Goal: Task Accomplishment & Management: Complete application form

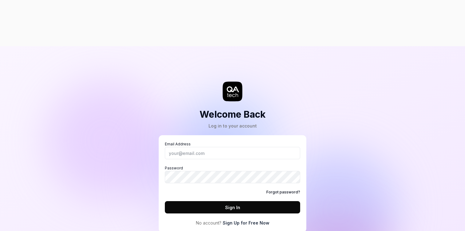
click at [188, 147] on input "Email Address" at bounding box center [232, 153] width 135 height 12
type input "[EMAIL_ADDRESS][DOMAIN_NAME]"
click at [165, 201] on button "Sign In" at bounding box center [232, 207] width 135 height 12
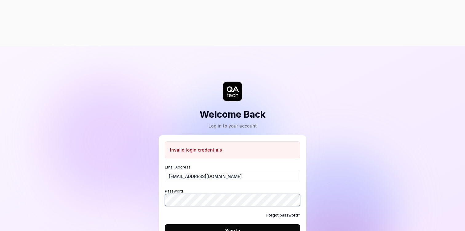
click at [165, 224] on button "Sign In" at bounding box center [232, 230] width 135 height 12
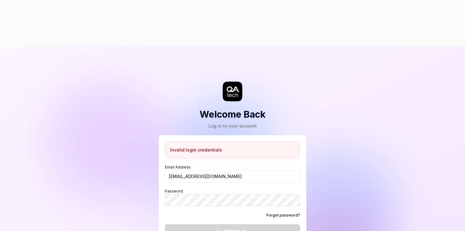
click at [133, 137] on div "Welcome Back Log in to your account Invalid login credentials Email Address [EM…" at bounding box center [232, 161] width 465 height 231
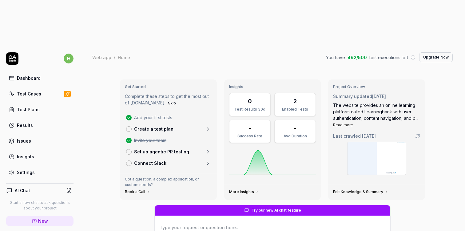
click at [37, 90] on div "Test Cases" at bounding box center [29, 93] width 24 height 6
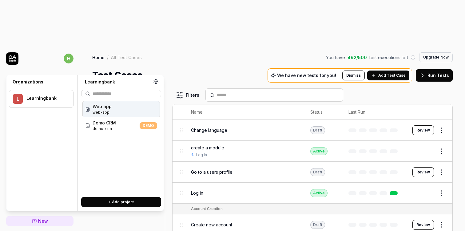
click at [112, 123] on span "Demo CRM" at bounding box center [104, 122] width 23 height 6
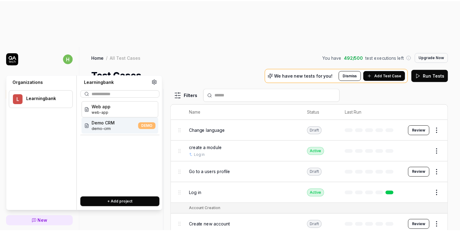
scroll to position [1, 0]
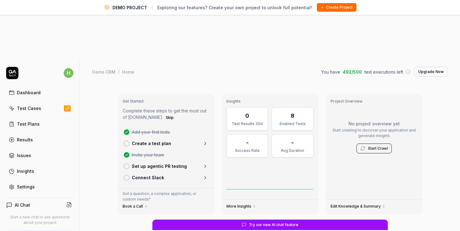
click at [42, 118] on link "Test Plans" at bounding box center [39, 124] width 67 height 12
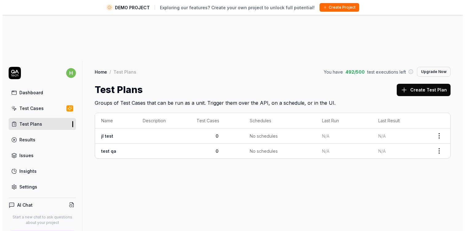
scroll to position [24, 0]
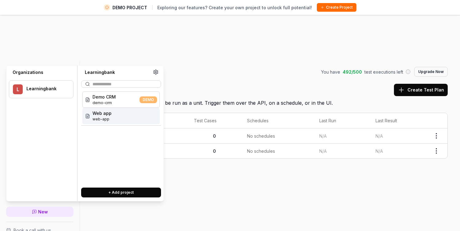
click at [108, 116] on span "Web app" at bounding box center [102, 113] width 19 height 6
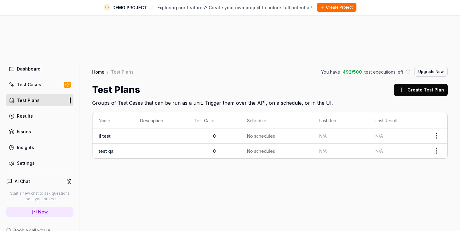
click at [148, 193] on div "Home / Test Plans You have 492 / 500 test executions left Upgrade Now Home / Te…" at bounding box center [270, 176] width 380 height 231
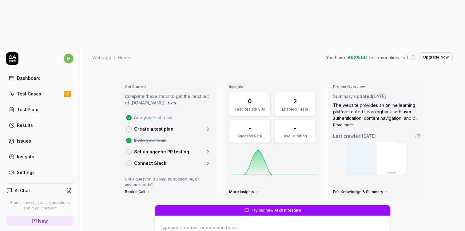
type textarea "*"
click at [25, 90] on div "Test Cases" at bounding box center [29, 93] width 24 height 6
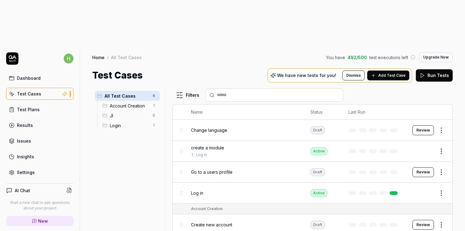
click at [380, 70] on button "Add Test Case" at bounding box center [388, 75] width 42 height 10
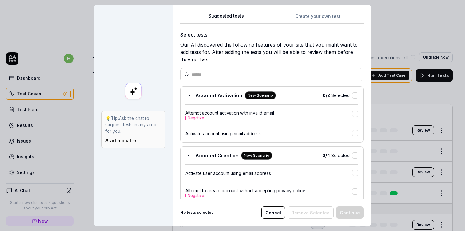
click at [311, 17] on button "Create your own test" at bounding box center [318, 18] width 92 height 11
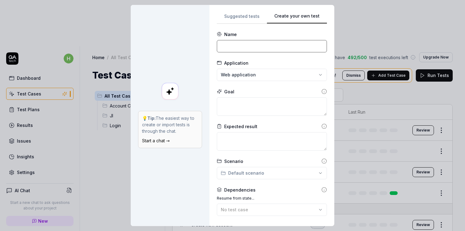
click at [244, 41] on input at bounding box center [272, 46] width 110 height 12
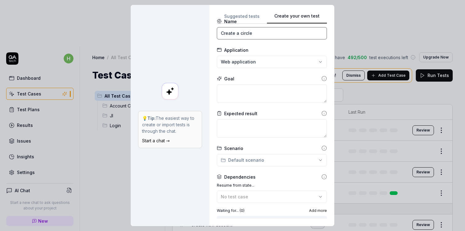
scroll to position [20, 0]
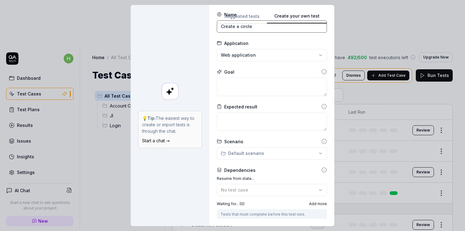
type input "Create a circle"
click at [254, 83] on textarea at bounding box center [272, 86] width 110 height 18
type textarea "*"
type textarea "W"
type textarea "*"
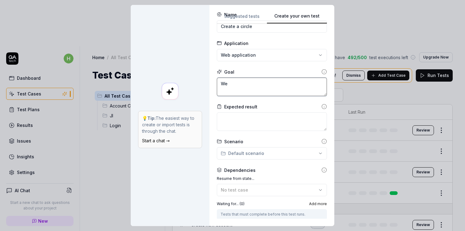
type textarea "We"
type textarea "*"
type textarea "We a"
type textarea "*"
type textarea "We"
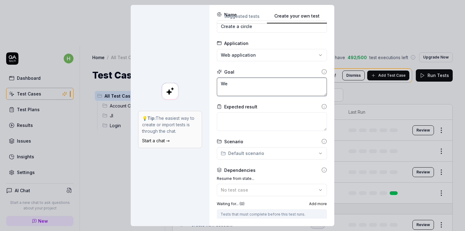
type textarea "*"
type textarea "We w"
type textarea "*"
type textarea "We wan"
type textarea "*"
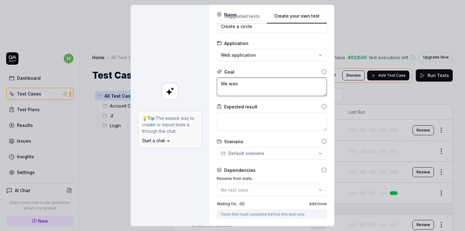
type textarea "We want"
type textarea "*"
type textarea "We want"
type textarea "*"
type textarea "We want"
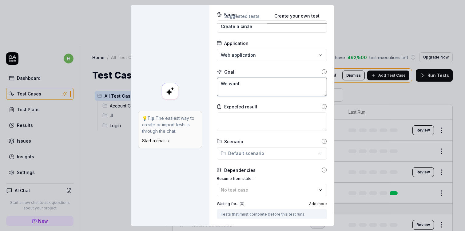
type textarea "*"
type textarea "We wantb"
type textarea "*"
type textarea "We want"
type textarea "*"
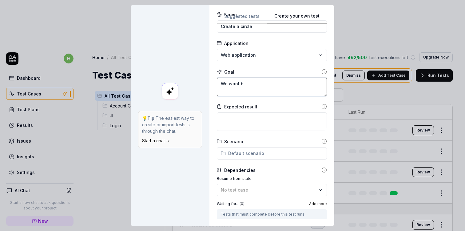
type textarea "We want be"
type textarea "*"
type textarea "We want be"
type textarea "*"
type textarea "We want be a"
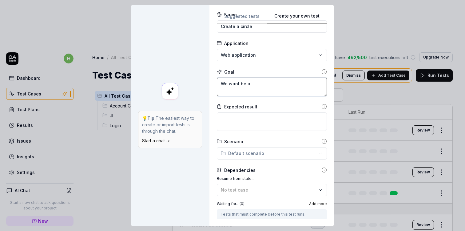
type textarea "*"
type textarea "We want be ab"
type textarea "*"
type textarea "We want be able"
type textarea "*"
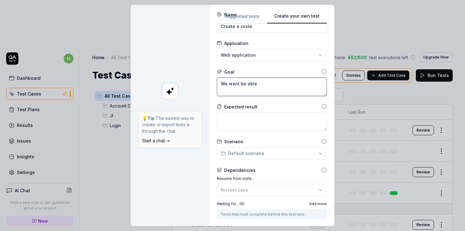
type textarea "We want be able"
type textarea "*"
type textarea "We want be able t"
type textarea "*"
type textarea "We want be able t"
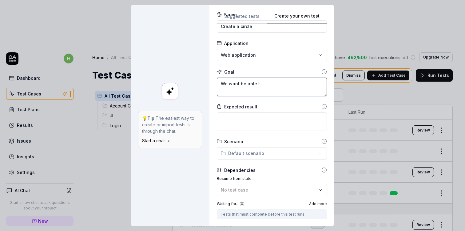
type textarea "*"
type textarea "We want be able to"
type textarea "*"
type textarea "We want be able to"
type textarea "*"
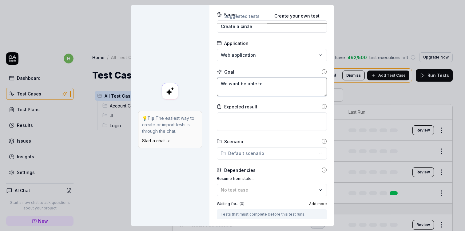
type textarea "We want be able to c"
type textarea "*"
type textarea "We want be able to cr"
type textarea "*"
type textarea "We want be able to cre"
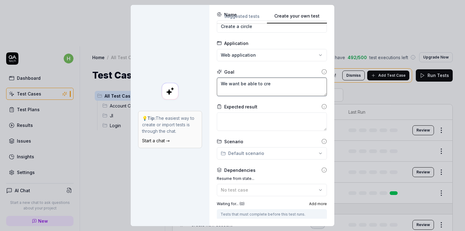
type textarea "*"
type textarea "We want be able to creat"
type textarea "*"
type textarea "We want be able to create"
type textarea "*"
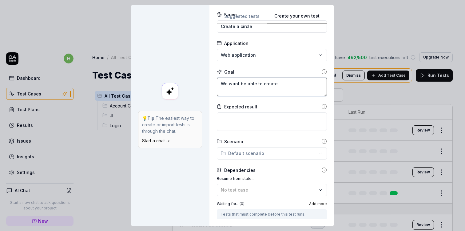
type textarea "We want be able to create"
type textarea "*"
type textarea "We want be able to create a"
type textarea "*"
type textarea "We want be able to create a"
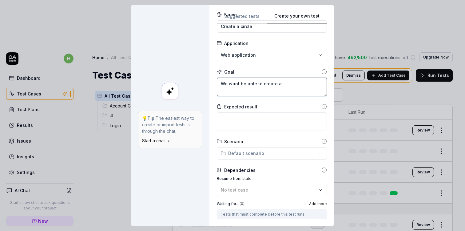
type textarea "*"
type textarea "We want be able to create a c"
type textarea "*"
type textarea "We want be able to create a ci"
type textarea "*"
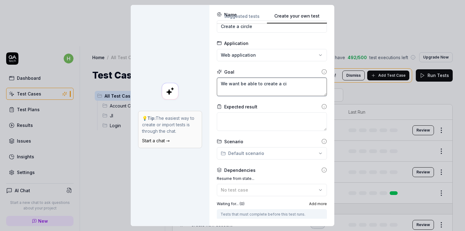
type textarea "We want be able to create a cir"
type textarea "*"
type textarea "We want be able to create a circ"
type textarea "*"
type textarea "We want be able to create a circl"
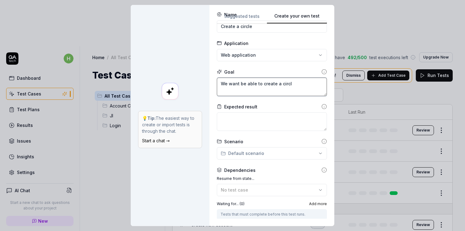
type textarea "*"
type textarea "We want be able to create a circle"
type textarea "*"
type textarea "We want be able to create a circle"
type textarea "*"
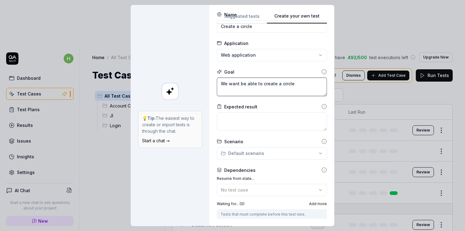
type textarea "We want be able to create a circle a"
type textarea "*"
type textarea "We want be able to create a circle an"
type textarea "*"
type textarea "We want be able to create a circle and"
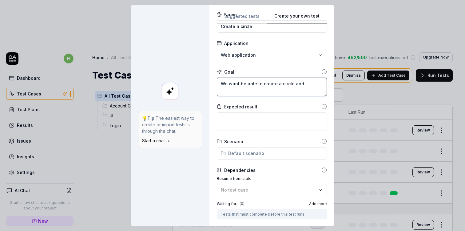
type textarea "*"
type textarea "We want be able to create a circle and"
type textarea "*"
type textarea "We want be able to create a circle and a"
type textarea "*"
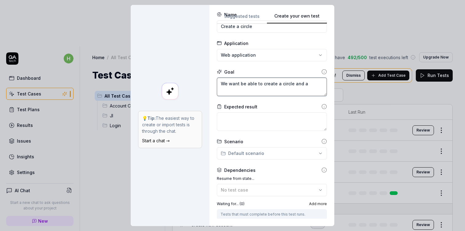
type textarea "We want be able to create a circle and ad"
type textarea "*"
type textarea "We want be able to create a circle and add"
type textarea "*"
type textarea "We want be able to create a circle and add"
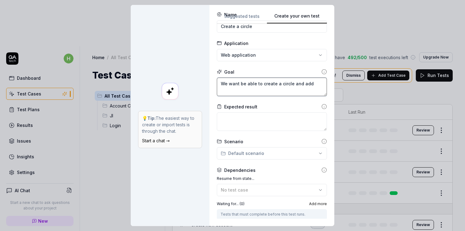
type textarea "*"
type textarea "We want be able to create a circle and add u"
type textarea "*"
type textarea "We want be able to create a circle and add us"
type textarea "*"
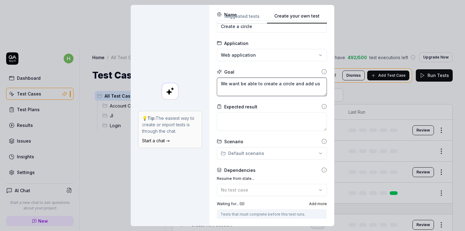
type textarea "We want be able to create a circle and add use"
type textarea "*"
type textarea "We want be able to create a circle and add user"
type textarea "*"
type textarea "We want be able to create a circle and add users"
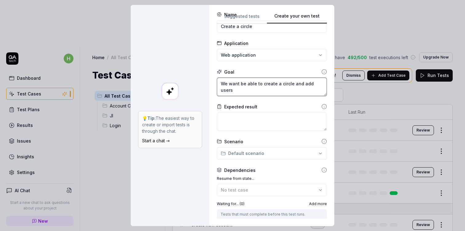
type textarea "*"
type textarea "We want be able to create a circle and add users"
click at [258, 128] on textarea at bounding box center [272, 121] width 110 height 18
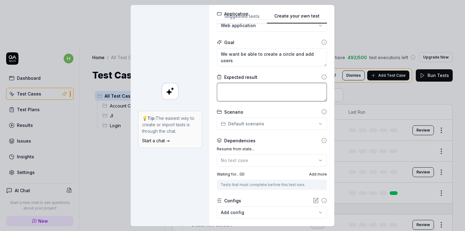
scroll to position [53, 0]
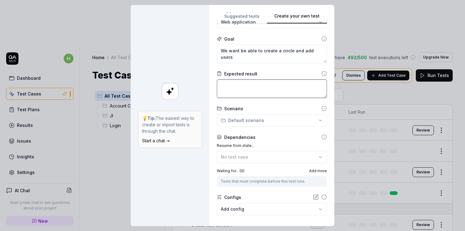
click at [248, 85] on textarea at bounding box center [272, 88] width 110 height 18
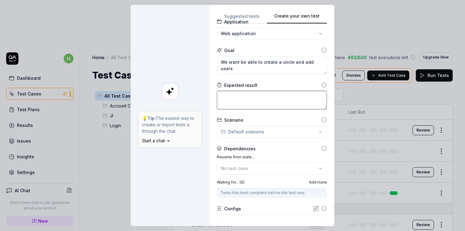
scroll to position [50, 0]
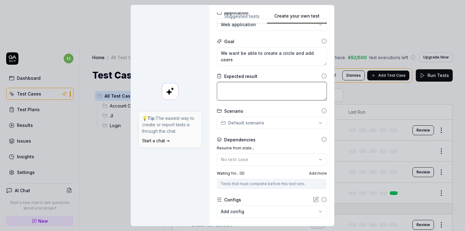
type textarea "*"
type textarea "A"
type textarea "*"
type textarea "A"
type textarea "*"
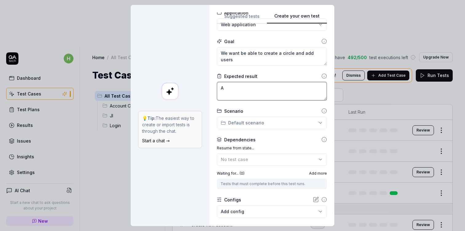
type textarea "A n"
type textarea "*"
type textarea "A ne"
type textarea "*"
type textarea "A new"
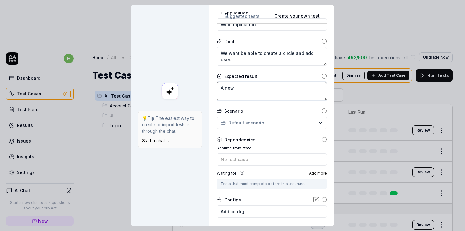
type textarea "*"
type textarea "A new"
type textarea "*"
type textarea "A new c"
type textarea "*"
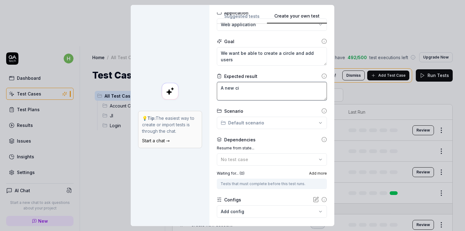
type textarea "A new cir"
type textarea "*"
type textarea "A new circ"
type textarea "*"
type textarea "A new circl"
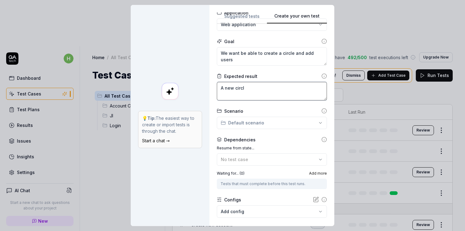
type textarea "*"
type textarea "A new circle"
type textarea "*"
type textarea "A new circle i"
type textarea "*"
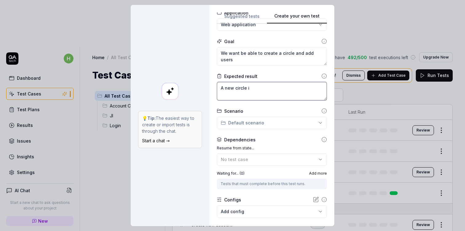
type textarea "A new circle is"
type textarea "*"
type textarea "A new circle is"
type textarea "*"
type textarea "A new circle is c"
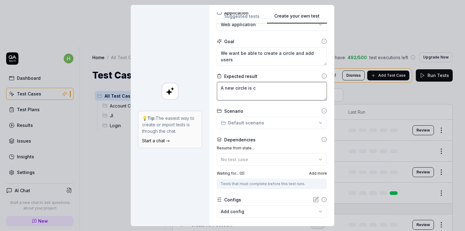
type textarea "*"
type textarea "A new circle is cr"
type textarea "*"
type textarea "A new circle is cre"
type textarea "*"
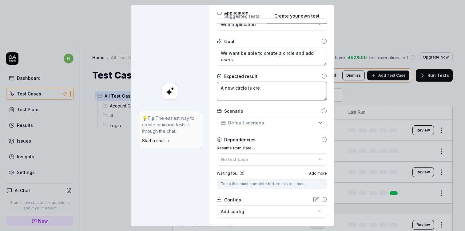
type textarea "A new circle is crea"
type textarea "*"
type textarea "A new circle is creat"
type textarea "*"
type textarea "A new circle is create"
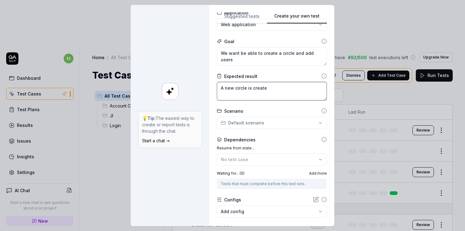
type textarea "*"
type textarea "A new circle is create a"
type textarea "*"
type textarea "A new circle is create an"
type textarea "*"
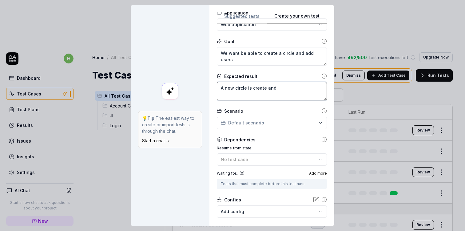
type textarea "A new circle is create and"
type textarea "*"
type textarea "A new circle is create and a"
type textarea "*"
type textarea "A new circle is create and a"
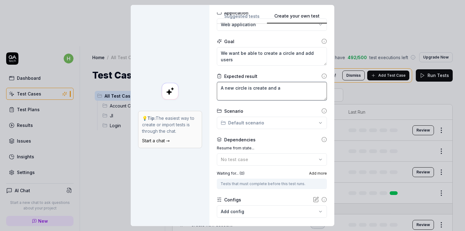
type textarea "*"
type textarea "A new circle is create and a us"
type textarea "*"
type textarea "A new circle is create and a use"
type textarea "*"
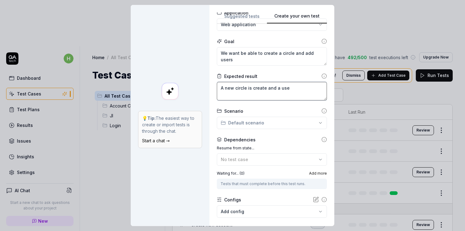
type textarea "A new circle is create and a user"
type textarea "*"
type textarea "A new circle is create and a user"
type textarea "*"
type textarea "A new circle is create and a user is"
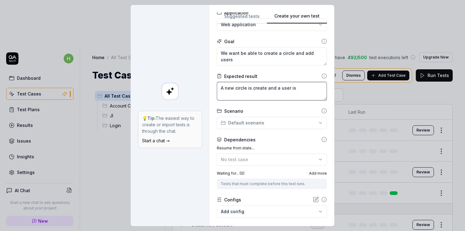
type textarea "*"
type textarea "A new circle is create and a user is"
type textarea "*"
type textarea "A new circle is create and a user is a"
type textarea "*"
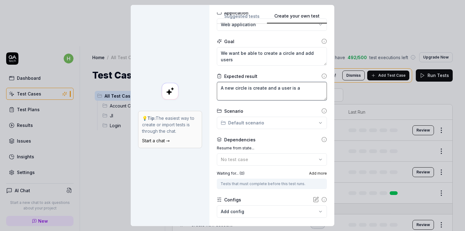
type textarea "A new circle is create and a user is ad"
type textarea "*"
type textarea "A new circle is create and a user is adde"
type textarea "*"
type textarea "A new circle is create and a user is added"
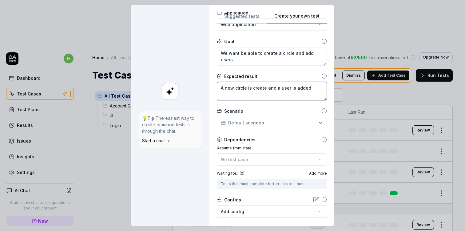
type textarea "*"
type textarea "A new circle is create and a user is added m"
type textarea "*"
type textarea "A new circle is create and a user is added ma"
type textarea "*"
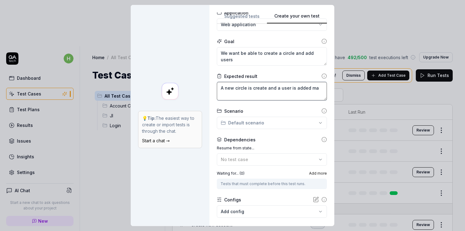
type textarea "A new circle is create and a user is added man"
type textarea "*"
type textarea "A new circle is create and a user is added manu"
type textarea "*"
type textarea "A new circle is create and a user is added manua"
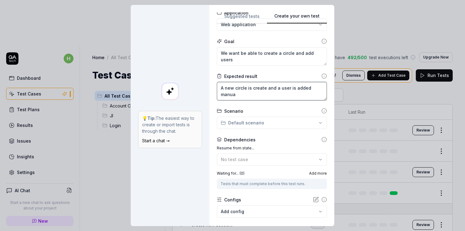
type textarea "*"
type textarea "A new circle is create and a user is added manual"
type textarea "*"
type textarea "A new circle is create and a user is added manuall"
type textarea "*"
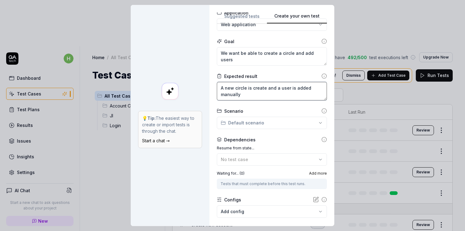
type textarea "A new circle is create and a user is added manually"
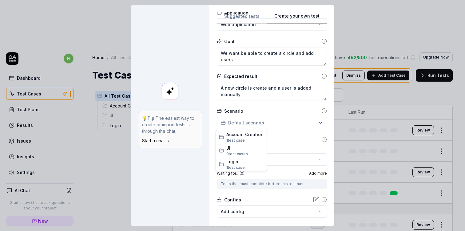
click at [279, 123] on div "**********" at bounding box center [232, 115] width 465 height 231
click at [269, 106] on div "**********" at bounding box center [232, 115] width 465 height 231
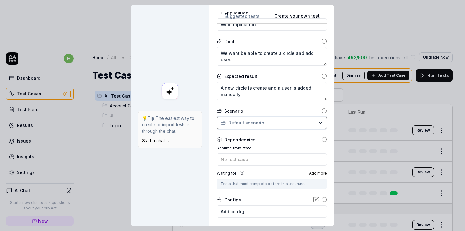
scroll to position [83, 0]
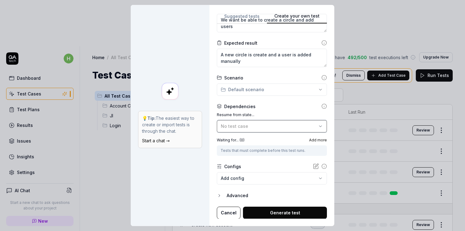
click at [254, 127] on div "No test case" at bounding box center [269, 126] width 96 height 6
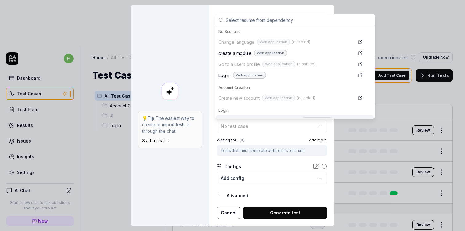
click at [259, 152] on div "Tests that must complete before this test runs." at bounding box center [271, 151] width 103 height 6
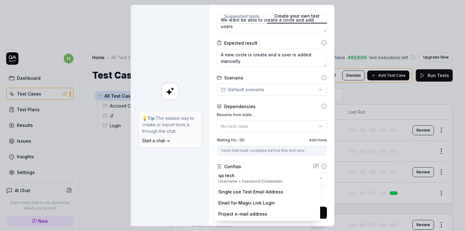
click at [258, 176] on body "h Dashboard Test Cases Test Plans Results Issues Insights Settings AI Chat Star…" at bounding box center [232, 138] width 465 height 277
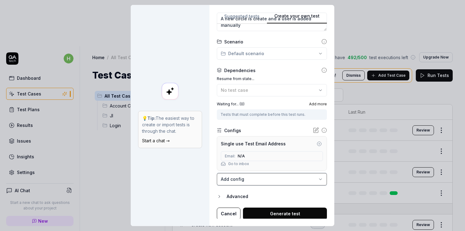
scroll to position [120, 0]
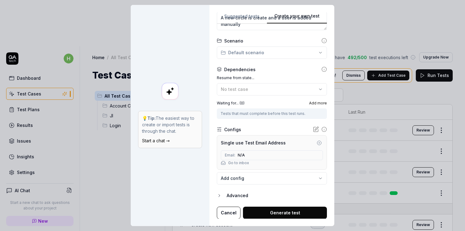
click at [255, 173] on body "h Dashboard Test Cases Test Plans Results Issues Insights Settings AI Chat Star…" at bounding box center [232, 138] width 465 height 277
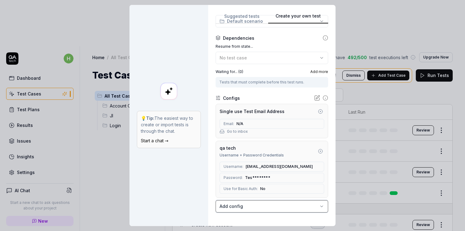
scroll to position [160, 0]
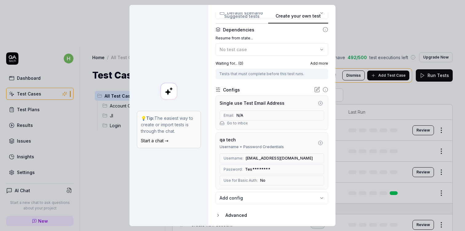
click at [255, 156] on span "[EMAIL_ADDRESS][DOMAIN_NAME]" at bounding box center [279, 158] width 67 height 6
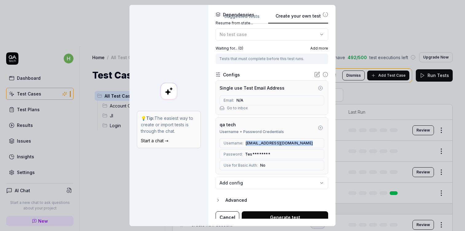
scroll to position [180, 0]
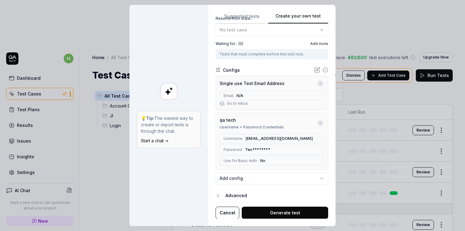
click at [234, 191] on form "**********" at bounding box center [272, 35] width 113 height 367
click at [237, 180] on body "h Dashboard Test Cases Test Plans Results Issues Insights Settings AI Chat Star…" at bounding box center [232, 138] width 465 height 277
click at [195, 181] on div "**********" at bounding box center [232, 115] width 465 height 231
click at [275, 213] on button "Generate test" at bounding box center [285, 212] width 86 height 12
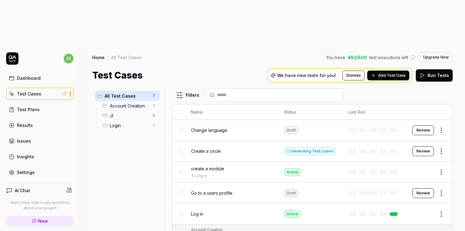
click at [208, 165] on span "create a module" at bounding box center [207, 168] width 33 height 6
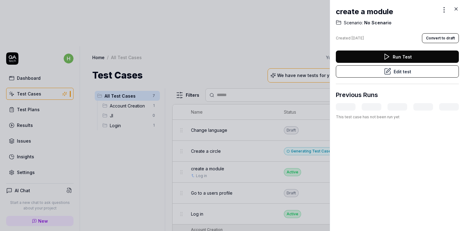
click at [418, 72] on button "Edit test" at bounding box center [397, 71] width 123 height 12
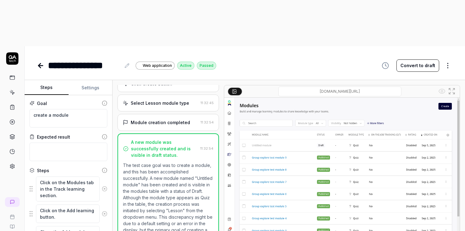
type textarea "*"
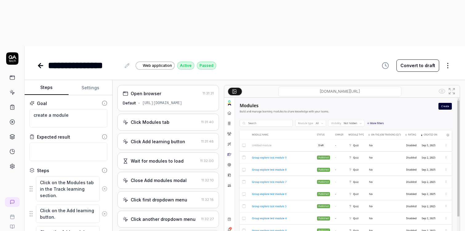
scroll to position [1, 0]
click at [168, 119] on div "Click Modules tab" at bounding box center [161, 122] width 76 height 6
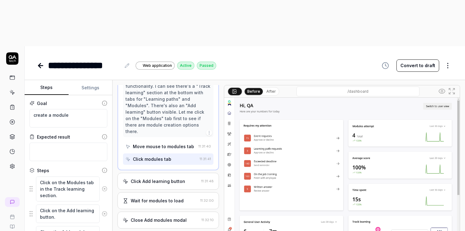
scroll to position [91, 0]
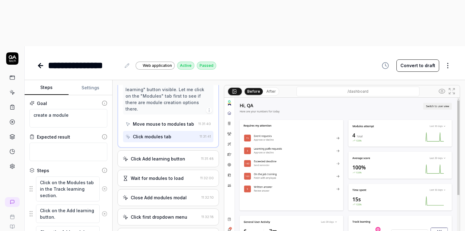
click at [161, 155] on div "Click Add learning button" at bounding box center [158, 158] width 54 height 6
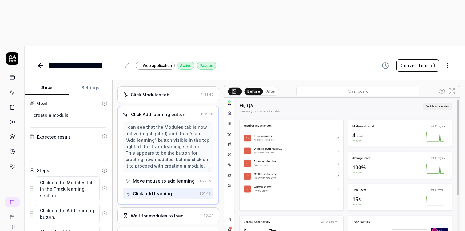
scroll to position [25, 0]
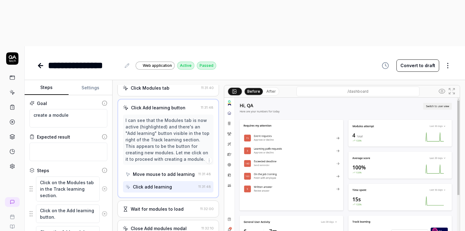
click at [167, 200] on div "Wait for modules to load 11:32:00" at bounding box center [167, 208] width 101 height 17
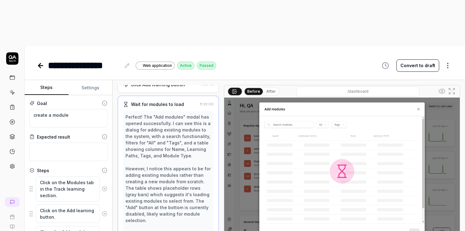
scroll to position [57, 0]
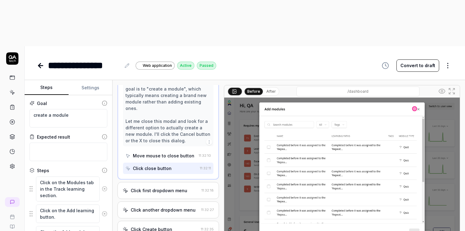
click at [150, 187] on div "Click first dropdown menu" at bounding box center [159, 190] width 57 height 6
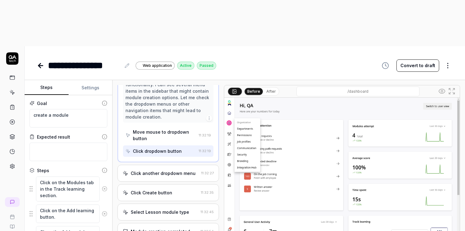
click at [156, 189] on div "Click Create button" at bounding box center [152, 192] width 42 height 6
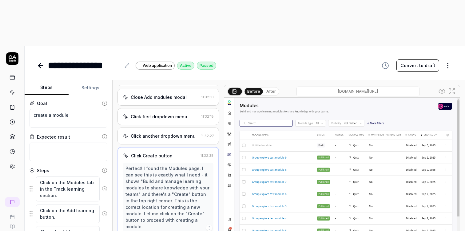
scroll to position [154, 0]
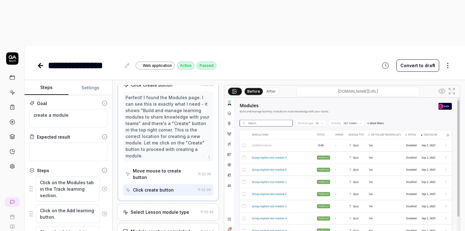
click at [168, 208] on div "Select Lesson module type" at bounding box center [160, 211] width 58 height 6
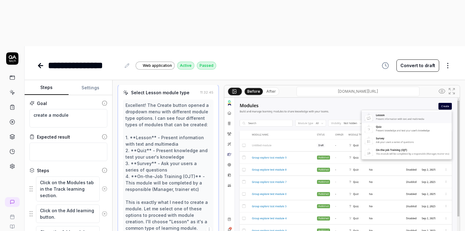
scroll to position [167, 0]
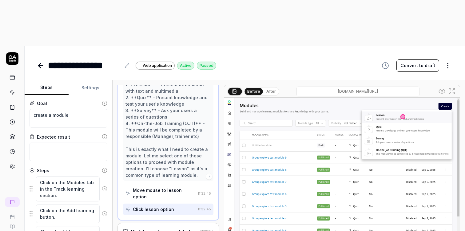
click at [159, 223] on div "Module creation completed 11:32:54" at bounding box center [167, 231] width 101 height 17
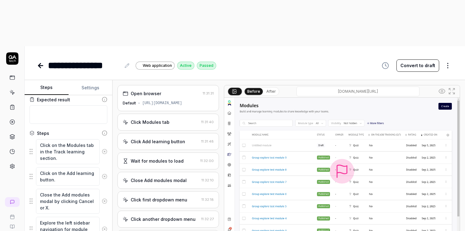
scroll to position [0, 0]
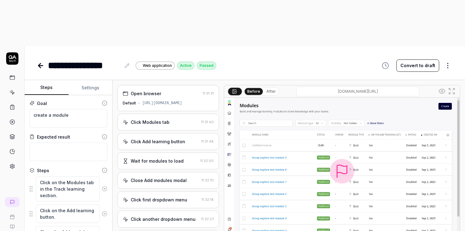
click at [38, 62] on icon at bounding box center [40, 65] width 7 height 7
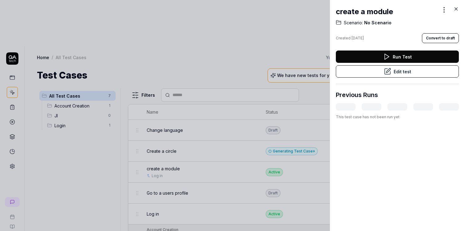
click at [396, 56] on button "Run Test" at bounding box center [397, 56] width 123 height 12
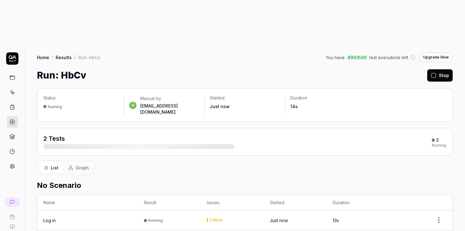
click at [47, 217] on div "Log in" at bounding box center [49, 220] width 12 height 6
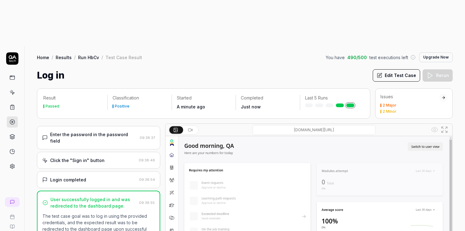
scroll to position [77, 0]
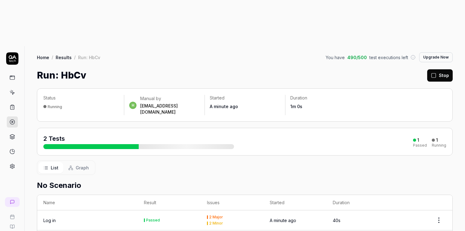
click at [214, 215] on div "2 Major" at bounding box center [216, 217] width 14 height 4
click at [78, 164] on span "Graph" at bounding box center [82, 167] width 13 height 6
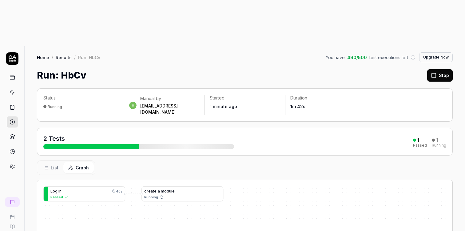
click at [50, 162] on button "List" at bounding box center [50, 167] width 25 height 11
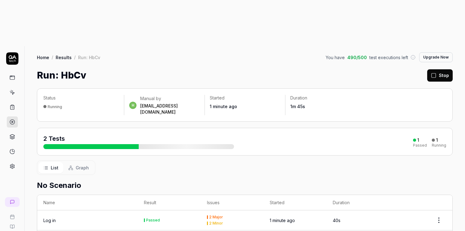
click at [220, 221] on div "2 Minor" at bounding box center [216, 223] width 14 height 4
click at [438, 164] on html "h L Home / Results / Run: HbCv You have 490 / 500 test executions left Upgrade …" at bounding box center [232, 138] width 465 height 277
click at [409, 142] on html "h L Home / Results / Run: HbCv You have 490 / 500 test executions left Upgrade …" at bounding box center [232, 138] width 465 height 277
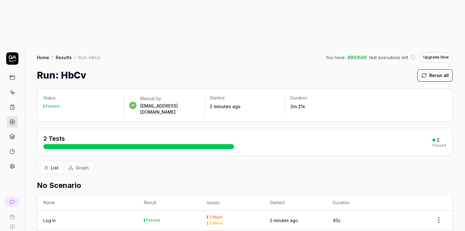
click at [105, 217] on div "Log in" at bounding box center [87, 220] width 88 height 6
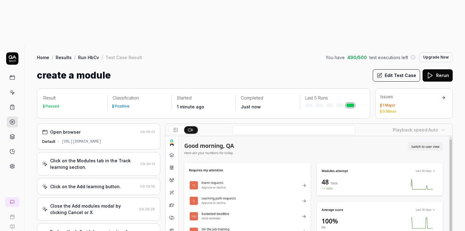
click at [412, 93] on div "Issues 1 Major 5 Minor" at bounding box center [409, 103] width 59 height 20
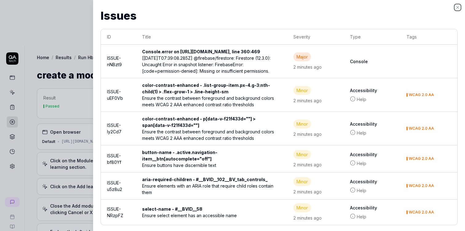
click at [459, 8] on icon "button" at bounding box center [457, 7] width 5 height 5
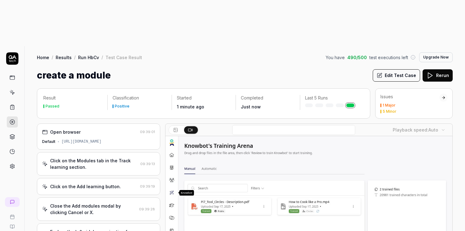
click at [175, 127] on icon at bounding box center [175, 129] width 5 height 5
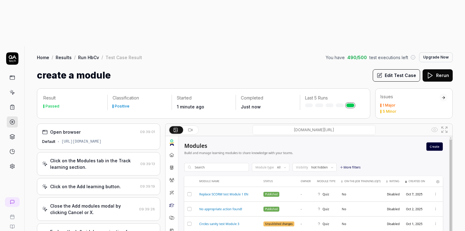
click at [100, 123] on div "Open browser 09:39:01 Default [URL][DOMAIN_NAME] Click on the Modules tab in th…" at bounding box center [98, 197] width 123 height 148
click at [10, 75] on icon at bounding box center [13, 78] width 6 height 6
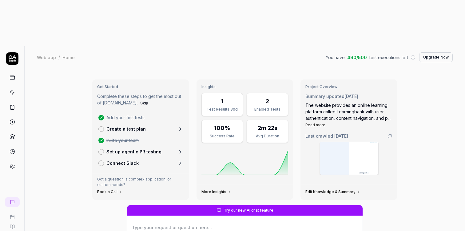
click at [11, 89] on icon at bounding box center [13, 92] width 6 height 6
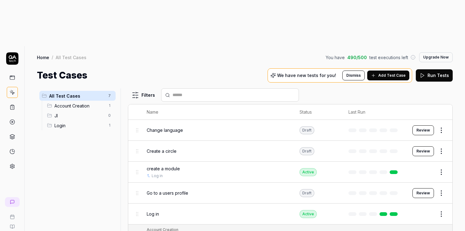
click at [167, 148] on span "Create a circle" at bounding box center [162, 151] width 30 height 6
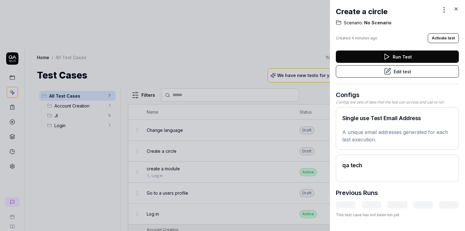
click at [377, 55] on button "Run Test" at bounding box center [397, 56] width 123 height 12
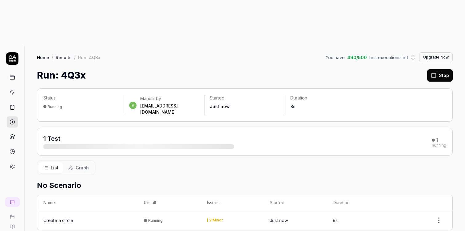
click at [63, 217] on div "Create a circle" at bounding box center [58, 220] width 30 height 6
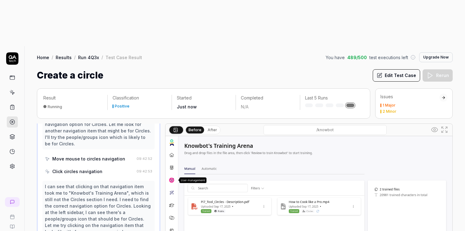
scroll to position [230, 0]
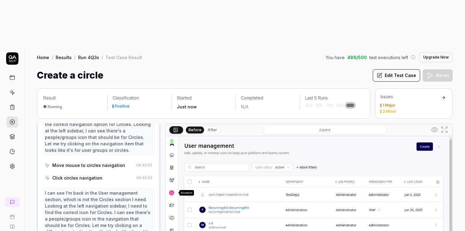
scroll to position [311, 0]
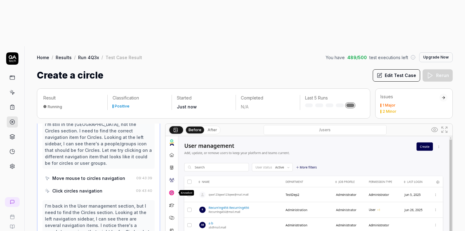
scroll to position [631, 0]
click at [401, 69] on button "Edit Test Case" at bounding box center [396, 75] width 47 height 12
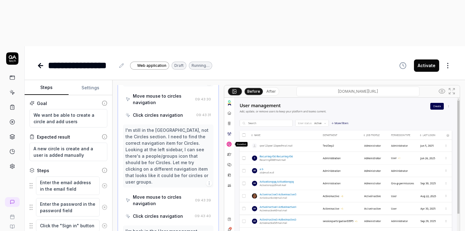
scroll to position [747, 0]
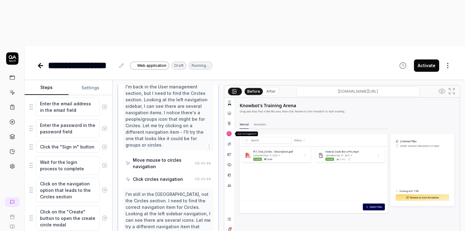
scroll to position [890, 0]
click at [81, 177] on textarea "Click on the navigation option that leads to the Circles section" at bounding box center [68, 189] width 64 height 25
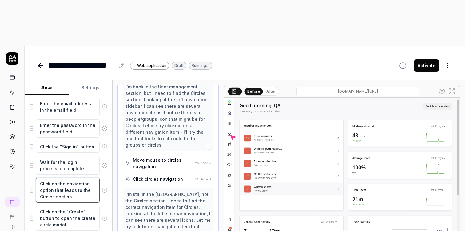
type textarea "*"
type textarea "Click on the navigation option that leads to the Circles section"
type textarea "*"
type textarea "Click on the navigation option that leads to the Circles section i"
type textarea "*"
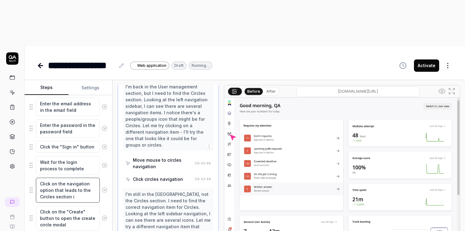
type textarea "Click on the navigation option that leads to the Circles section it"
type textarea "*"
type textarea "Click on the navigation option that leads to the Circles section it"
type textarea "*"
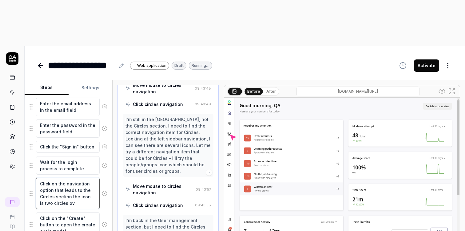
scroll to position [229, 0]
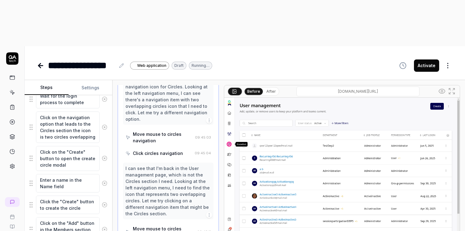
scroll to position [166, 0]
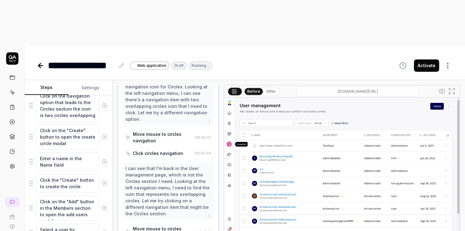
click at [223, 125] on div at bounding box center [221, 178] width 5 height 187
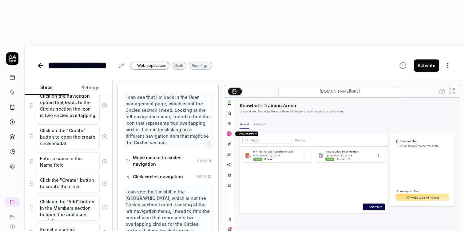
scroll to position [441, 0]
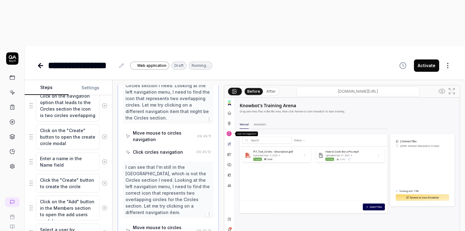
scroll to position [461, 0]
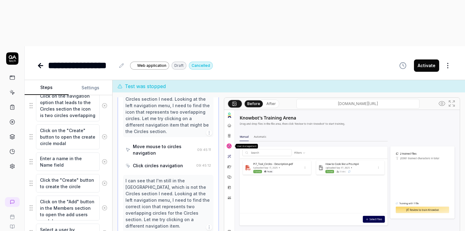
click at [15, 160] on link at bounding box center [12, 165] width 11 height 11
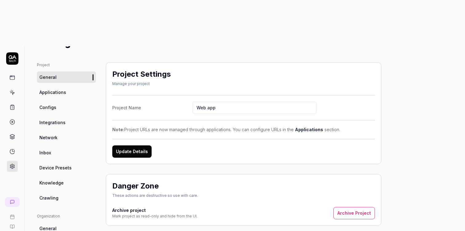
scroll to position [33, 0]
click at [51, 88] on span "Applications" at bounding box center [52, 91] width 27 height 6
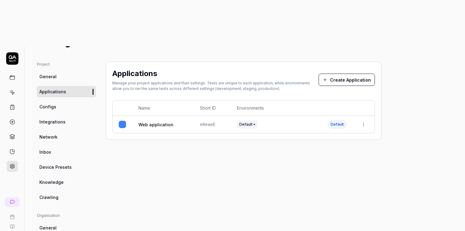
click at [70, 101] on link "Configs" at bounding box center [66, 106] width 59 height 11
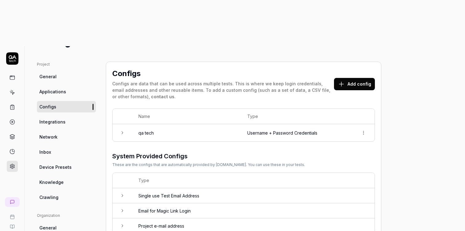
click at [64, 116] on link "Integrations" at bounding box center [66, 121] width 59 height 11
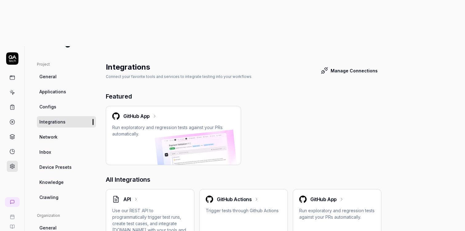
click at [58, 86] on link "Applications" at bounding box center [66, 91] width 59 height 11
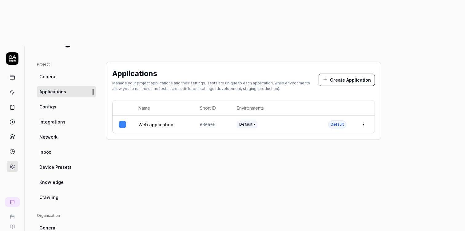
click at [53, 73] on span "General" at bounding box center [47, 76] width 17 height 6
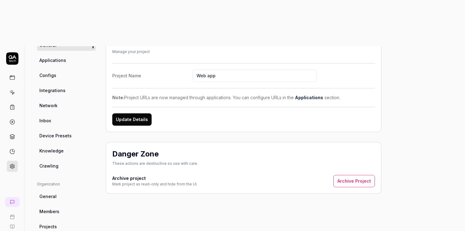
scroll to position [65, 0]
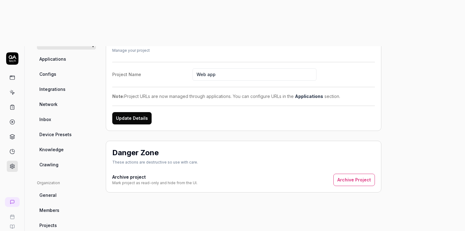
click at [53, 207] on span "Members" at bounding box center [49, 210] width 20 height 6
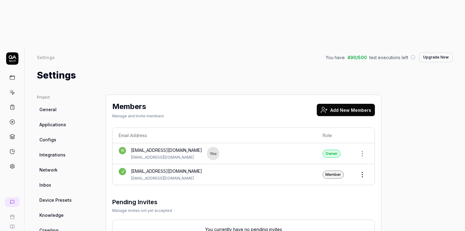
click at [337, 104] on button "Add New Members" at bounding box center [346, 110] width 58 height 12
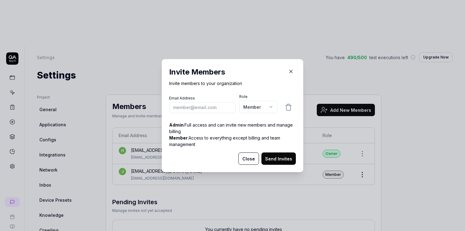
click at [194, 105] on input "email" at bounding box center [202, 107] width 66 height 11
click at [260, 101] on body "h L Settings You have 490 / 500 test executions left Upgrade Now Settings You h…" at bounding box center [232, 138] width 465 height 277
click at [281, 160] on button "Send Invites" at bounding box center [278, 158] width 34 height 12
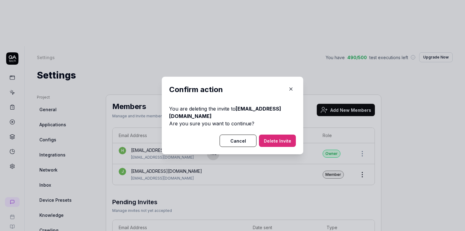
click at [275, 140] on button "Delete Invite" at bounding box center [277, 140] width 37 height 12
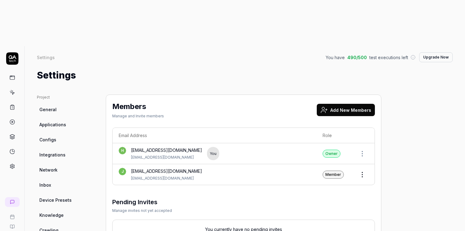
click at [337, 101] on div "Members Manage and Invite members Add New Members" at bounding box center [243, 111] width 263 height 20
click at [335, 104] on button "Add New Members" at bounding box center [346, 110] width 58 height 12
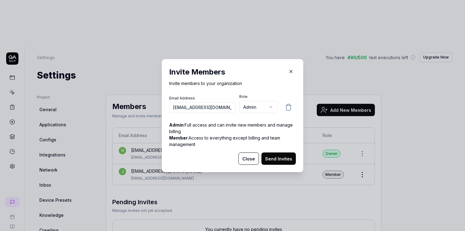
click at [251, 101] on body "h L Settings You have 490 / 500 test executions left Upgrade Now Settings You h…" at bounding box center [232, 138] width 465 height 277
click at [285, 153] on button "Send Invites" at bounding box center [278, 158] width 34 height 12
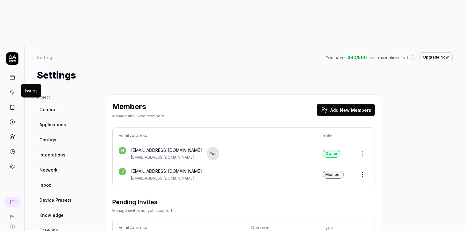
click at [11, 134] on icon at bounding box center [13, 137] width 6 height 6
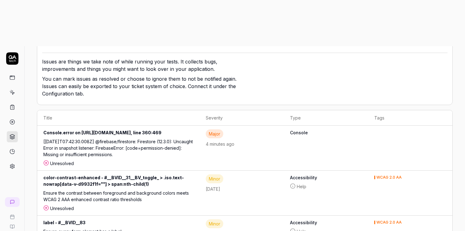
scroll to position [80, 0]
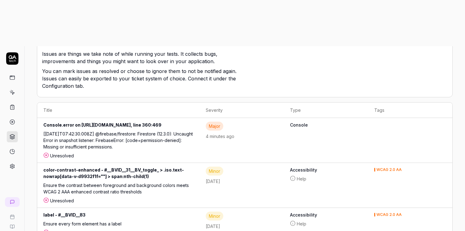
click at [12, 148] on icon at bounding box center [13, 151] width 6 height 6
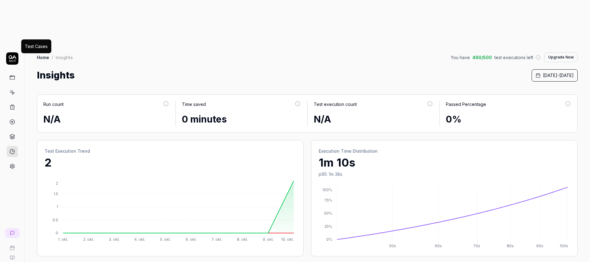
click at [12, 92] on icon at bounding box center [12, 93] width 3 height 3
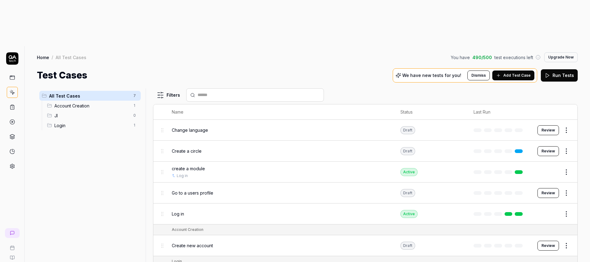
click at [198, 148] on span "Create a circle" at bounding box center [187, 151] width 30 height 6
